Goal: Transaction & Acquisition: Purchase product/service

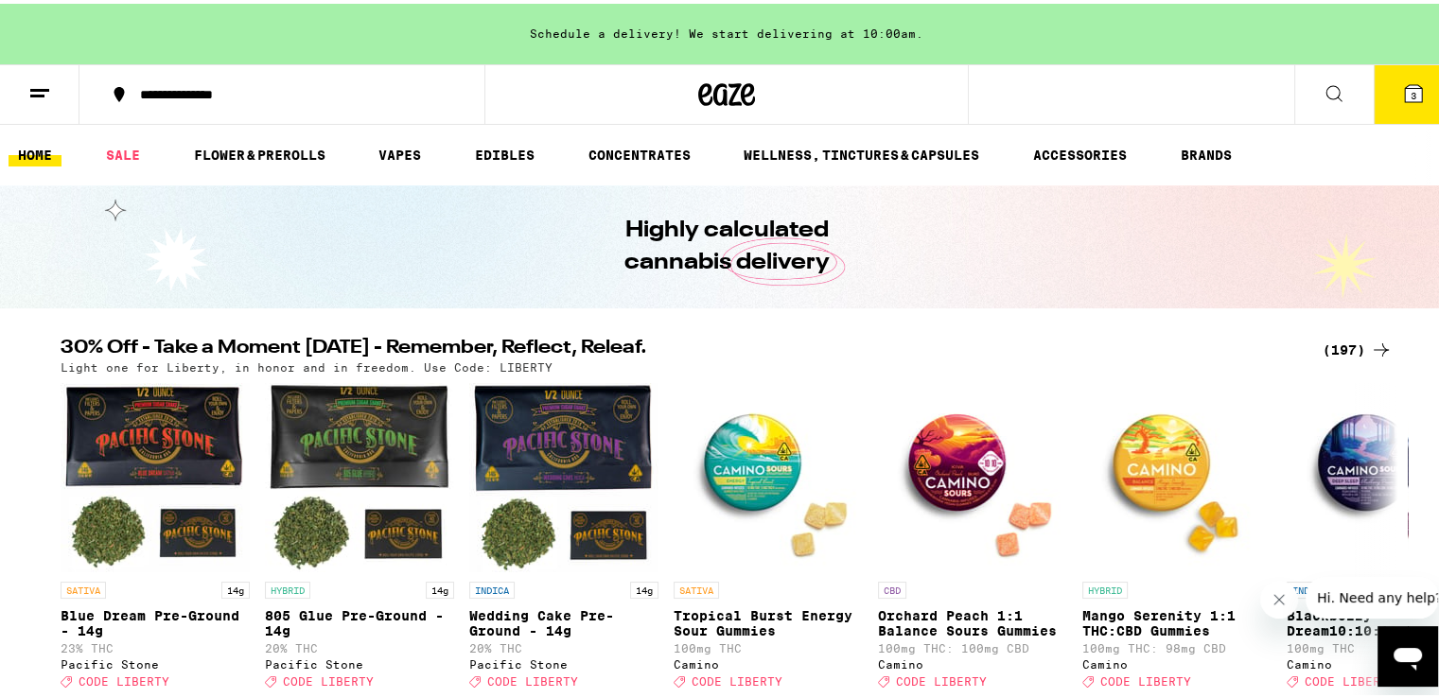
click at [1406, 92] on icon at bounding box center [1412, 89] width 17 height 17
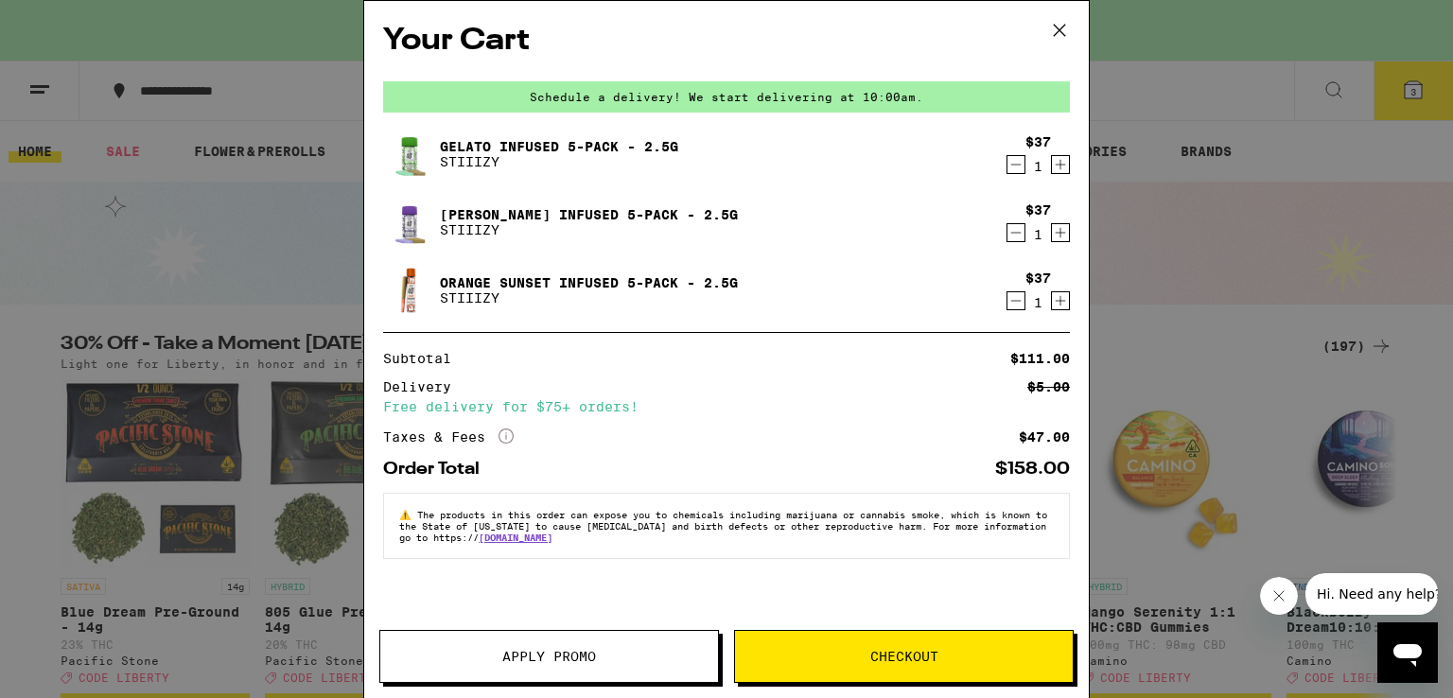
click at [1070, 24] on icon at bounding box center [1059, 30] width 28 height 28
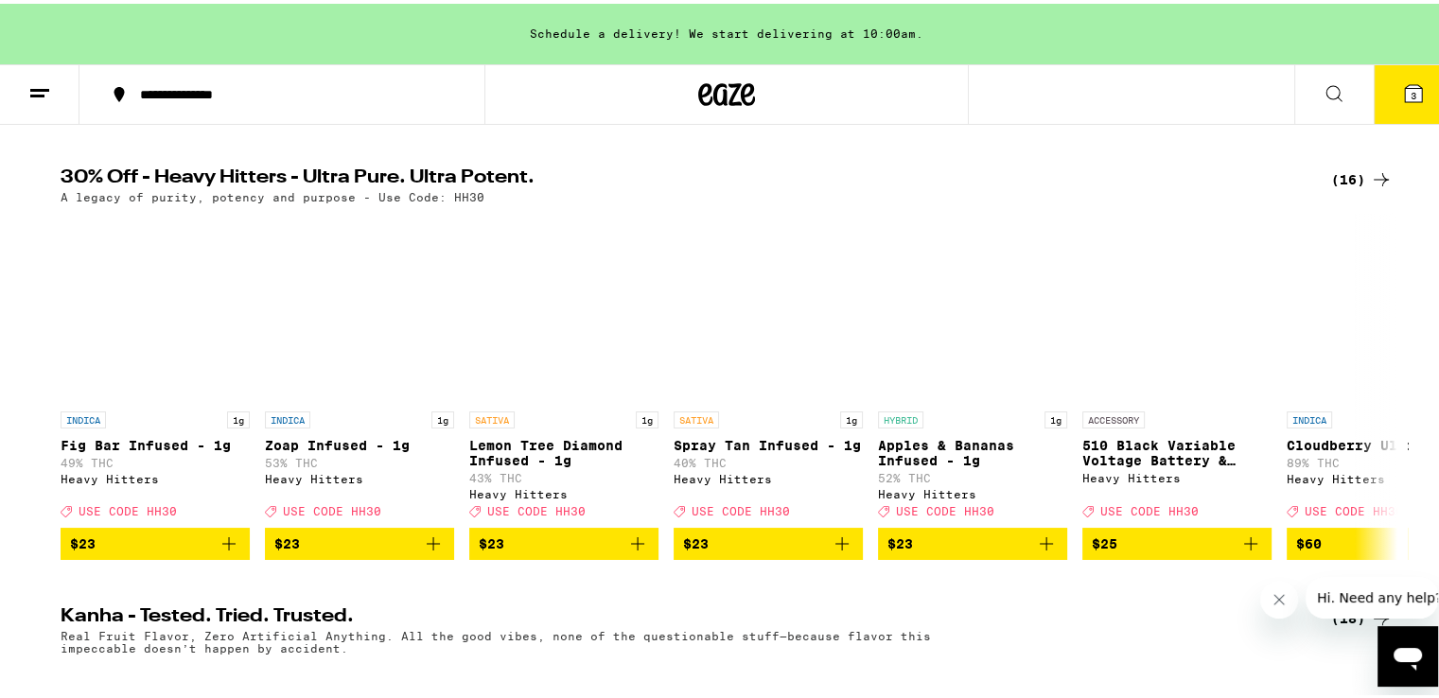
scroll to position [584, 0]
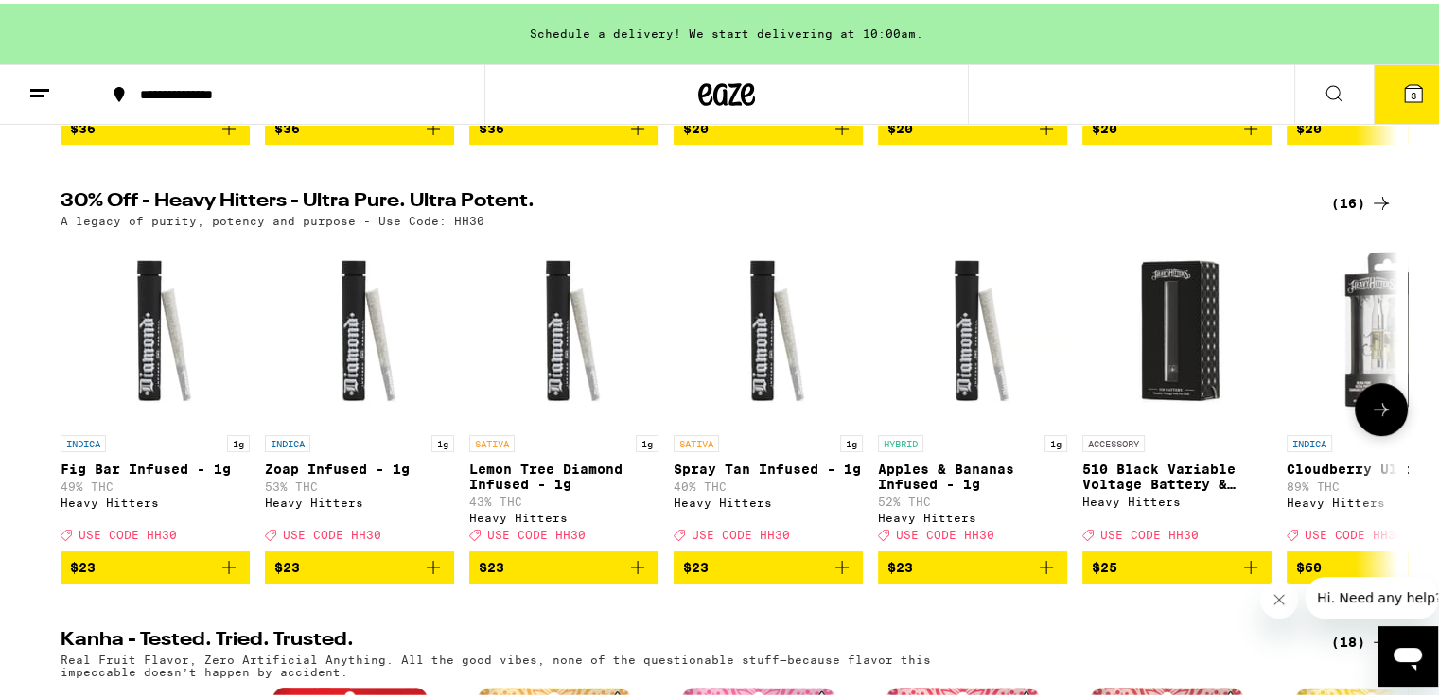
click at [1368, 413] on button at bounding box center [1380, 405] width 53 height 53
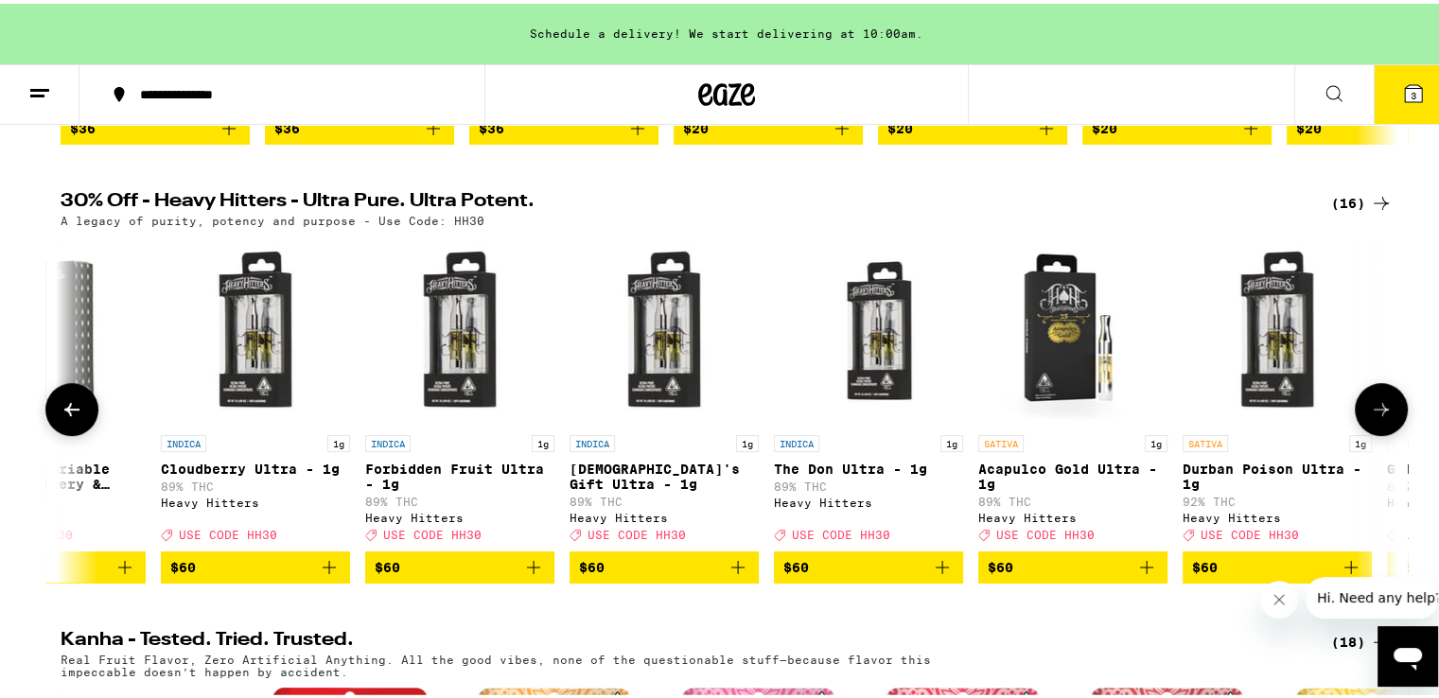
click at [1368, 413] on button at bounding box center [1380, 405] width 53 height 53
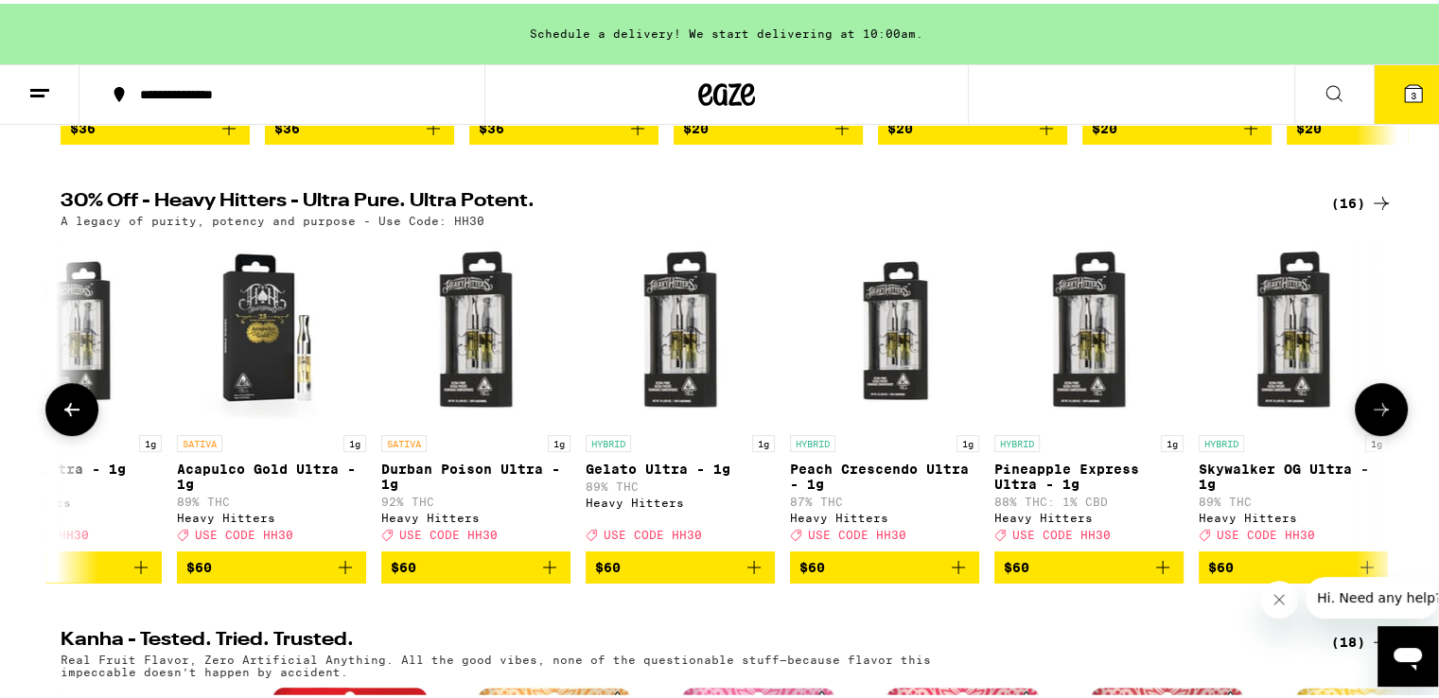
scroll to position [0, 1937]
